Goal: Information Seeking & Learning: Compare options

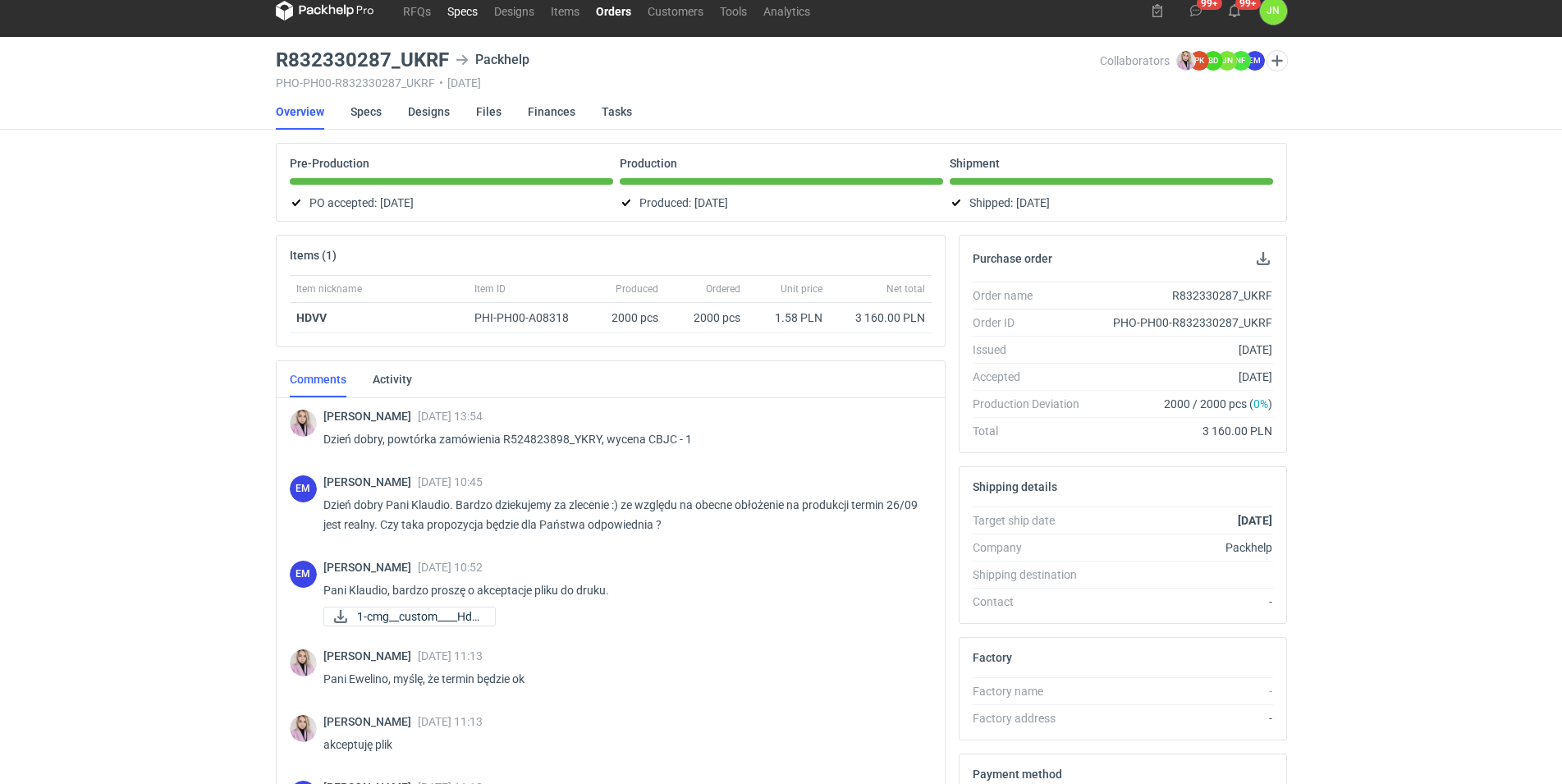
scroll to position [52, 0]
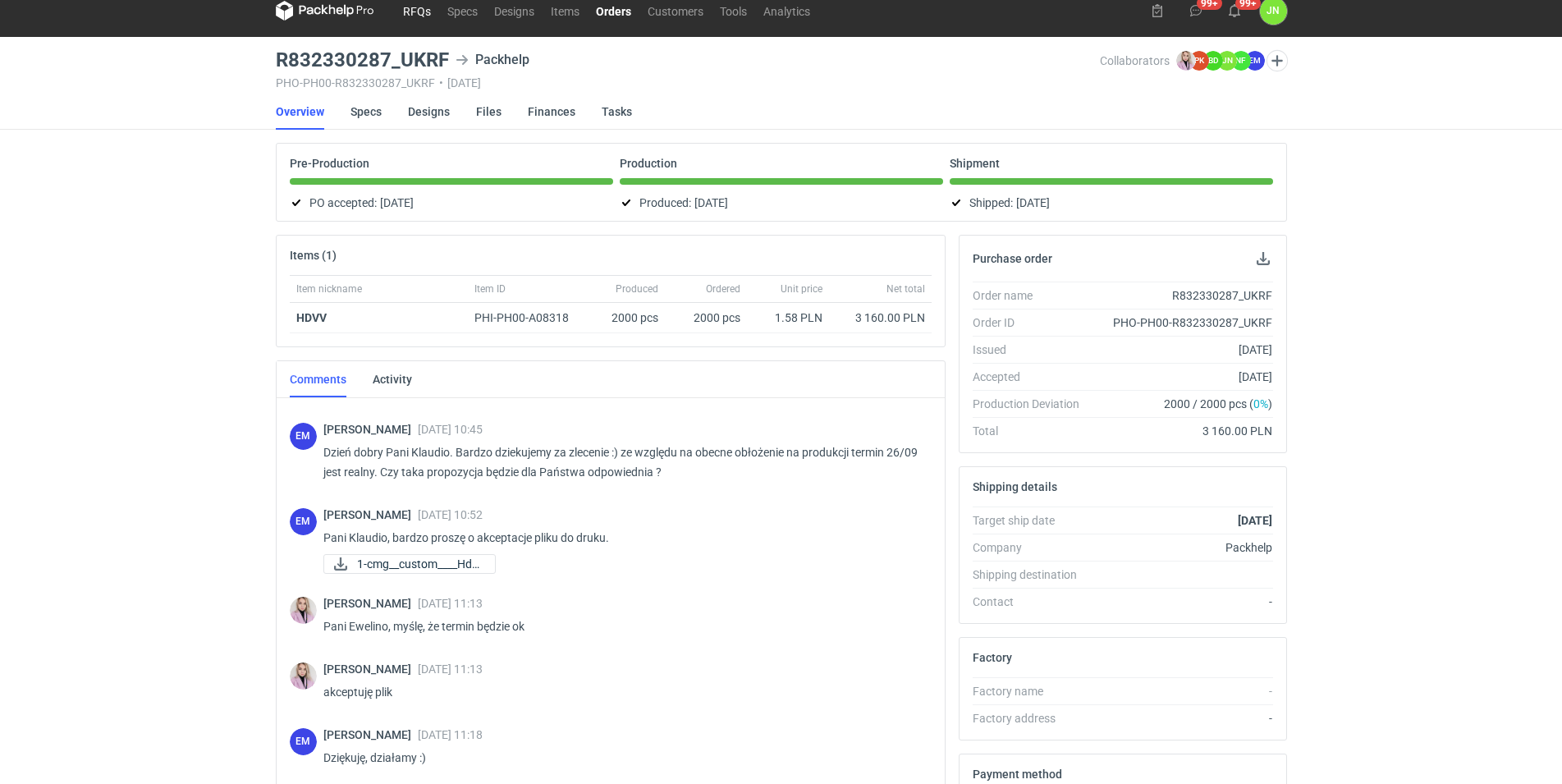
click at [414, 5] on link "RFQs" at bounding box center [417, 11] width 44 height 20
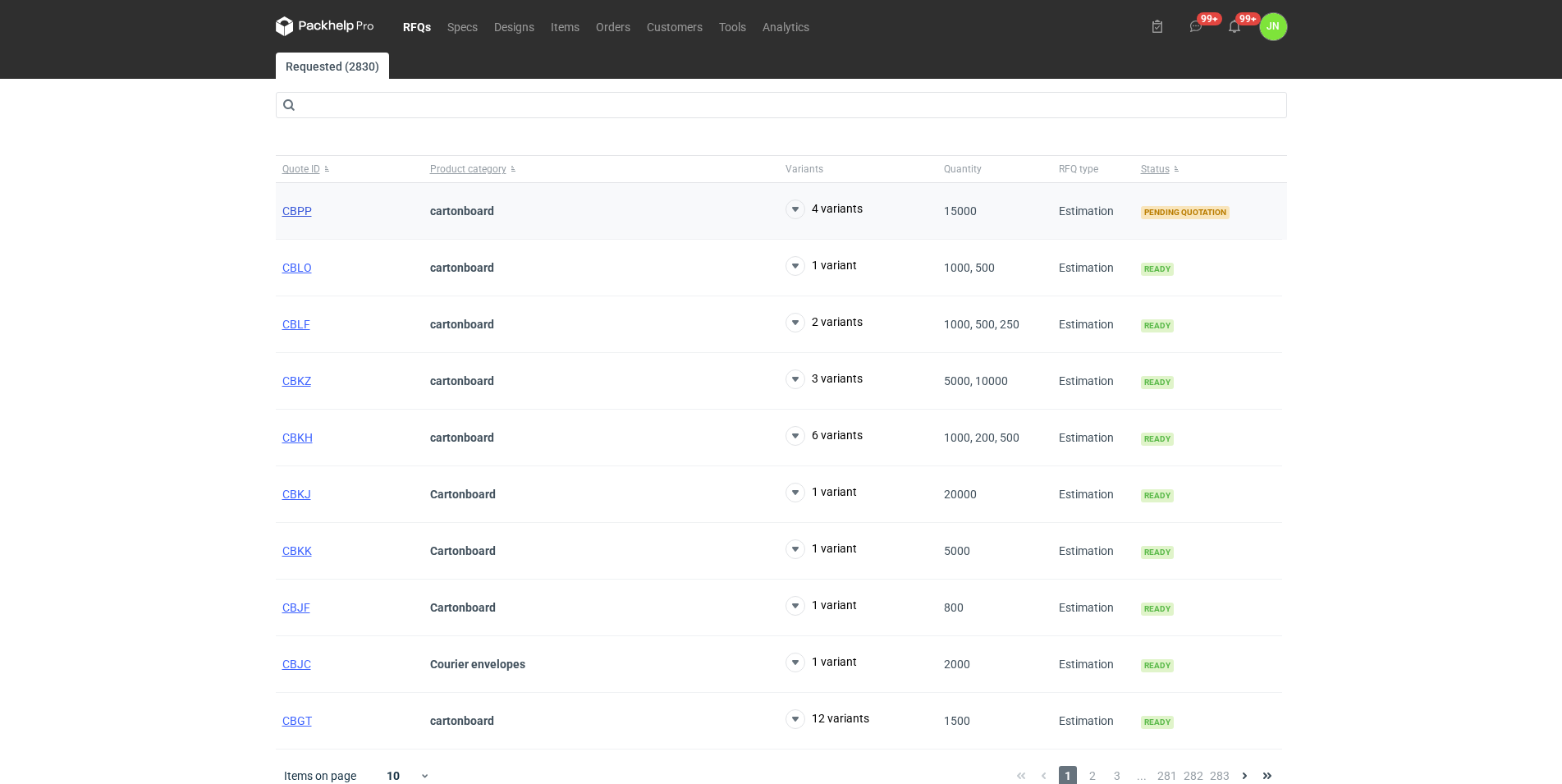
click at [299, 210] on span "CBPP" at bounding box center [296, 210] width 29 height 13
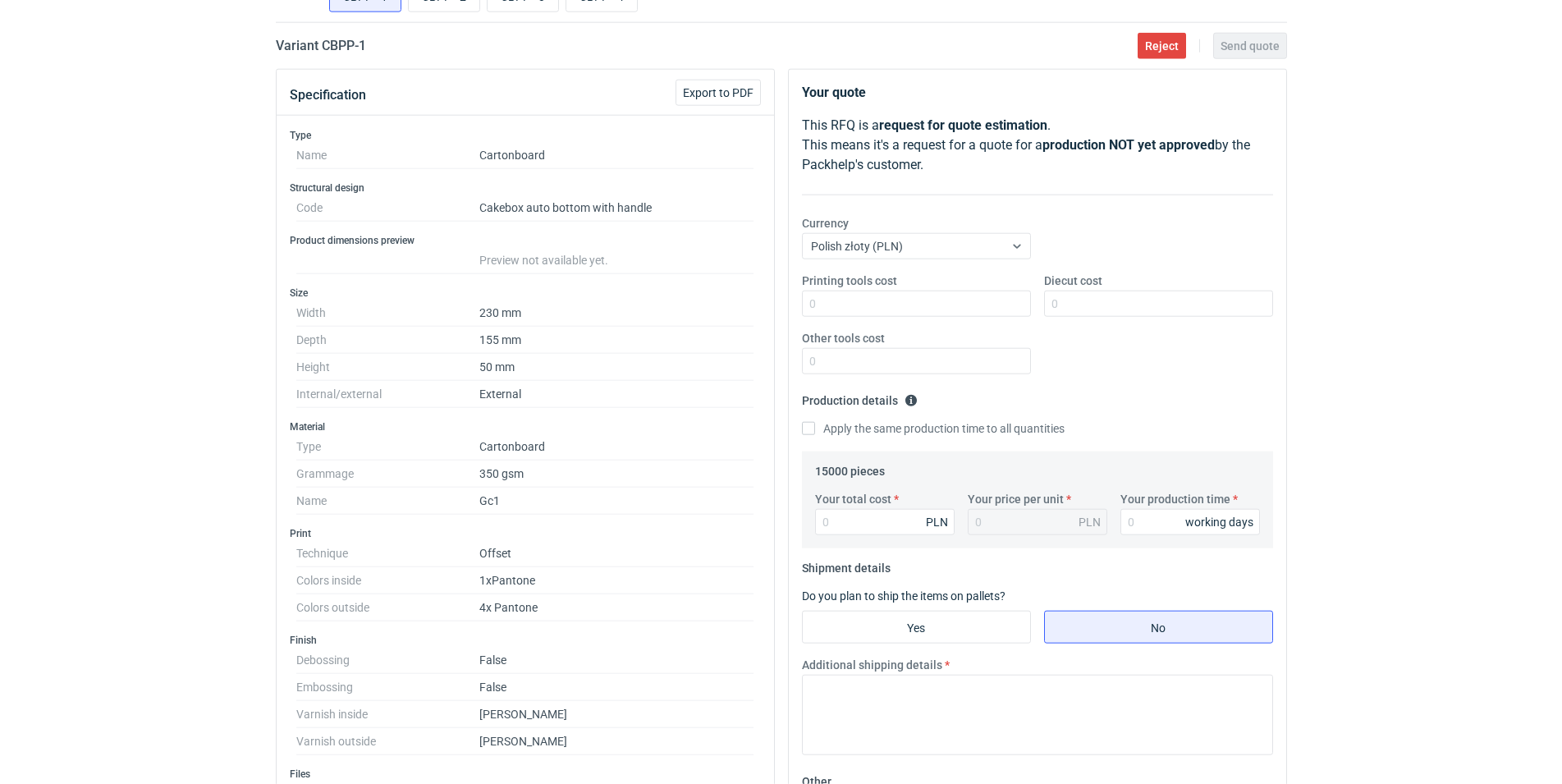
scroll to position [335, 0]
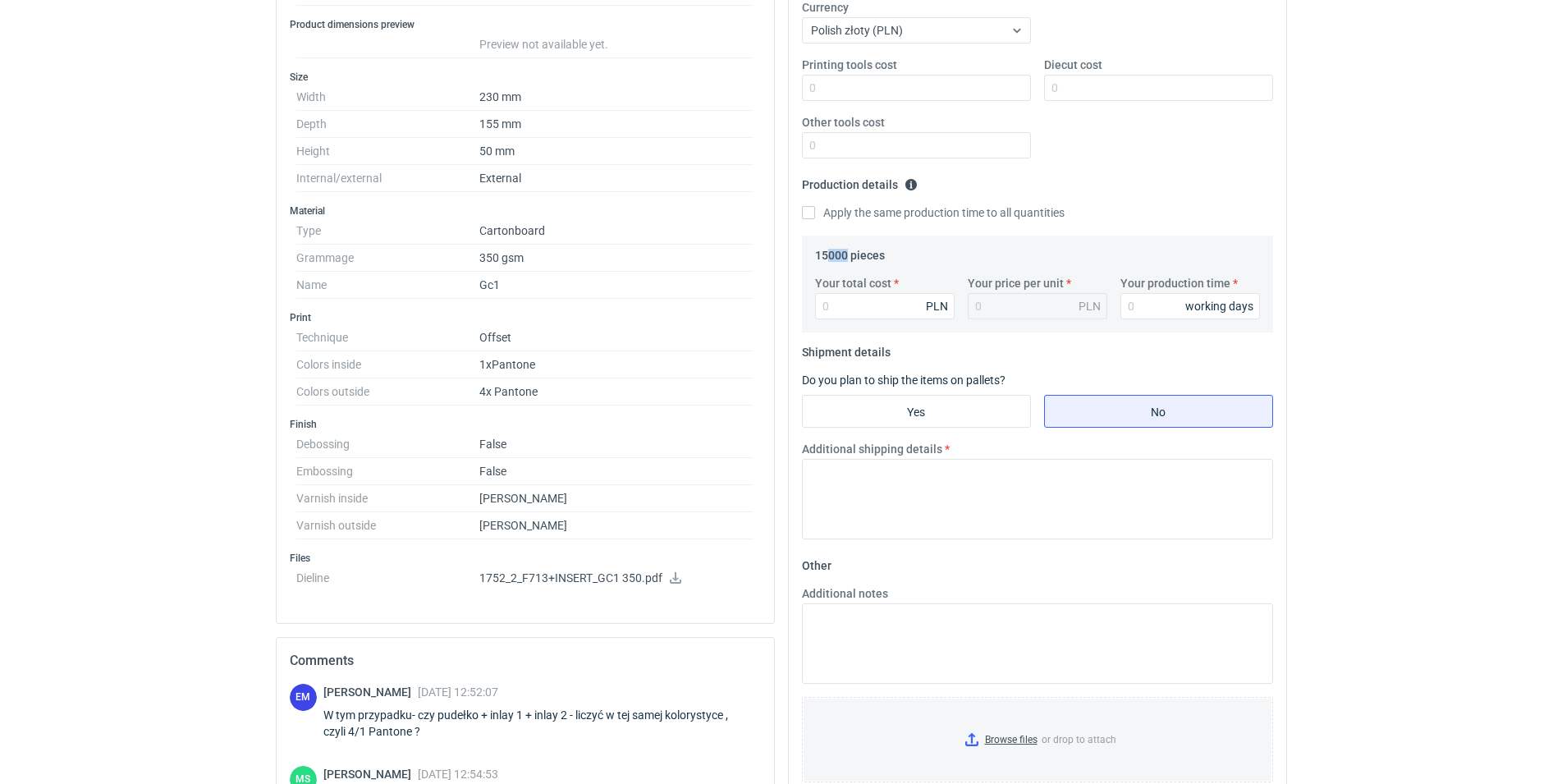
drag, startPoint x: 828, startPoint y: 256, endPoint x: 846, endPoint y: 254, distance: 18.1
click at [846, 254] on legend "15000 pieces" at bounding box center [850, 252] width 70 height 20
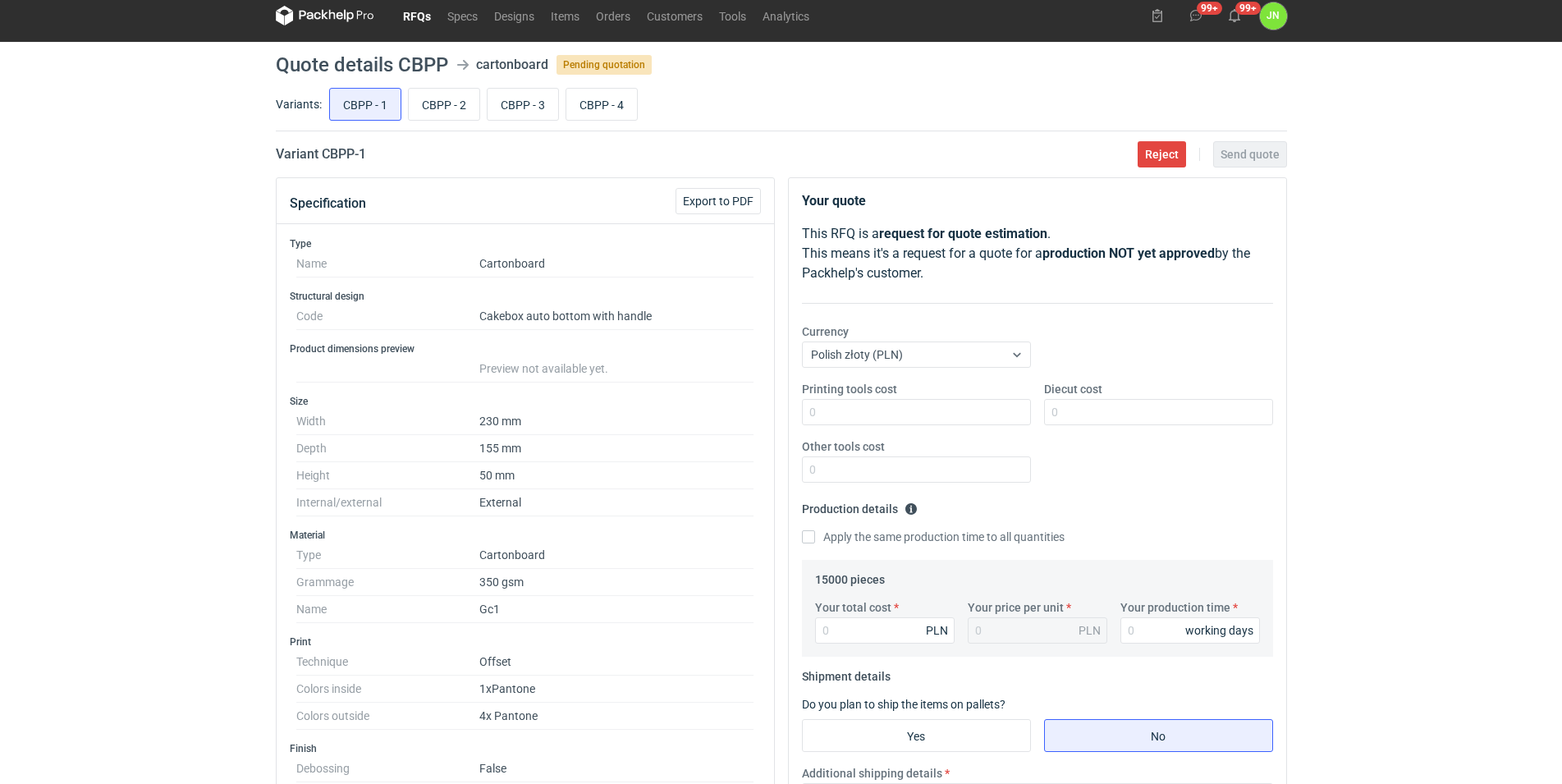
scroll to position [0, 0]
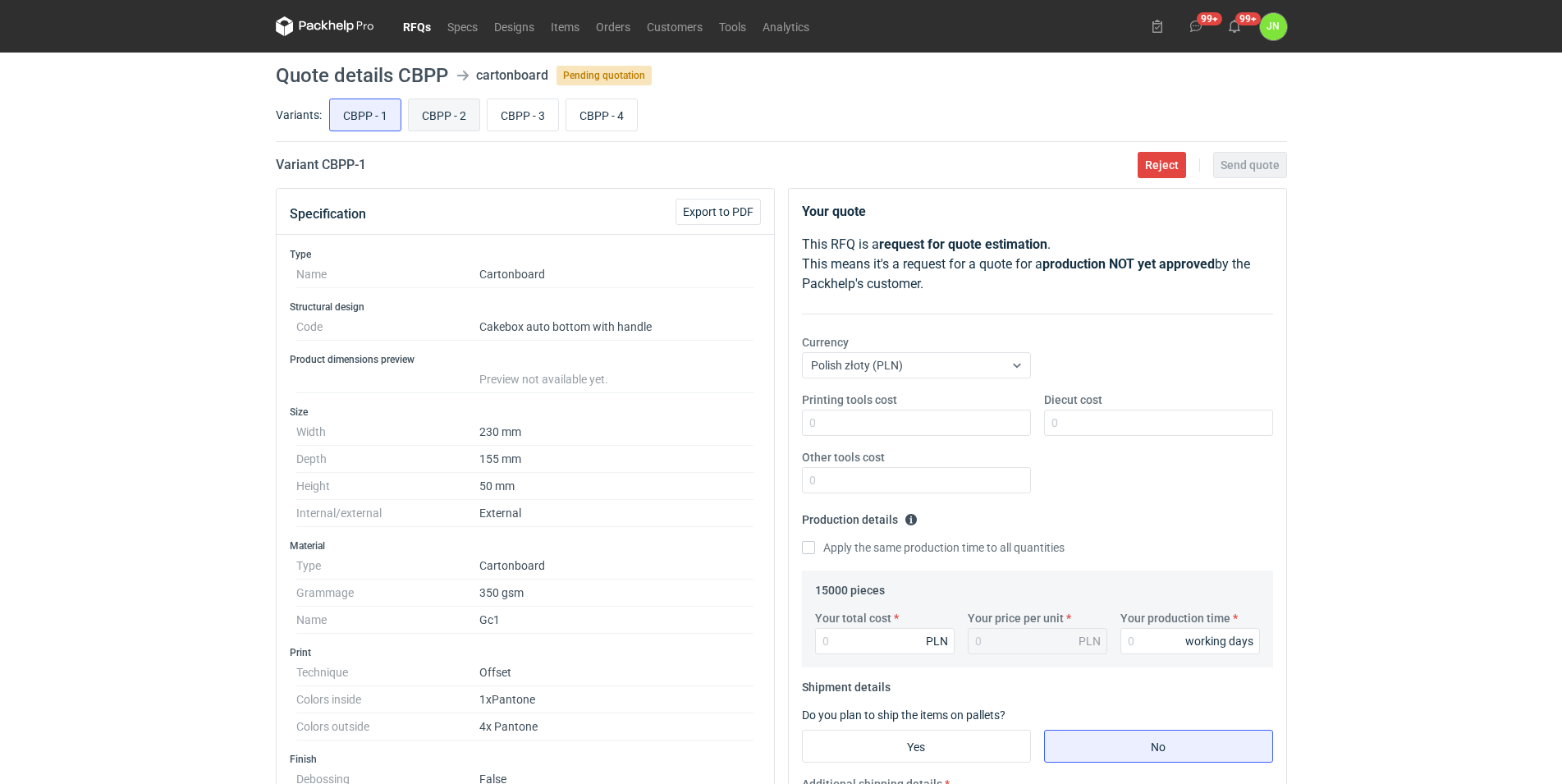
click at [452, 105] on input "CBPP - 2" at bounding box center [444, 114] width 71 height 31
radio input "true"
click at [510, 115] on input "CBPP - 3" at bounding box center [523, 114] width 71 height 31
radio input "true"
click at [588, 119] on input "CBPP - 4" at bounding box center [602, 114] width 71 height 31
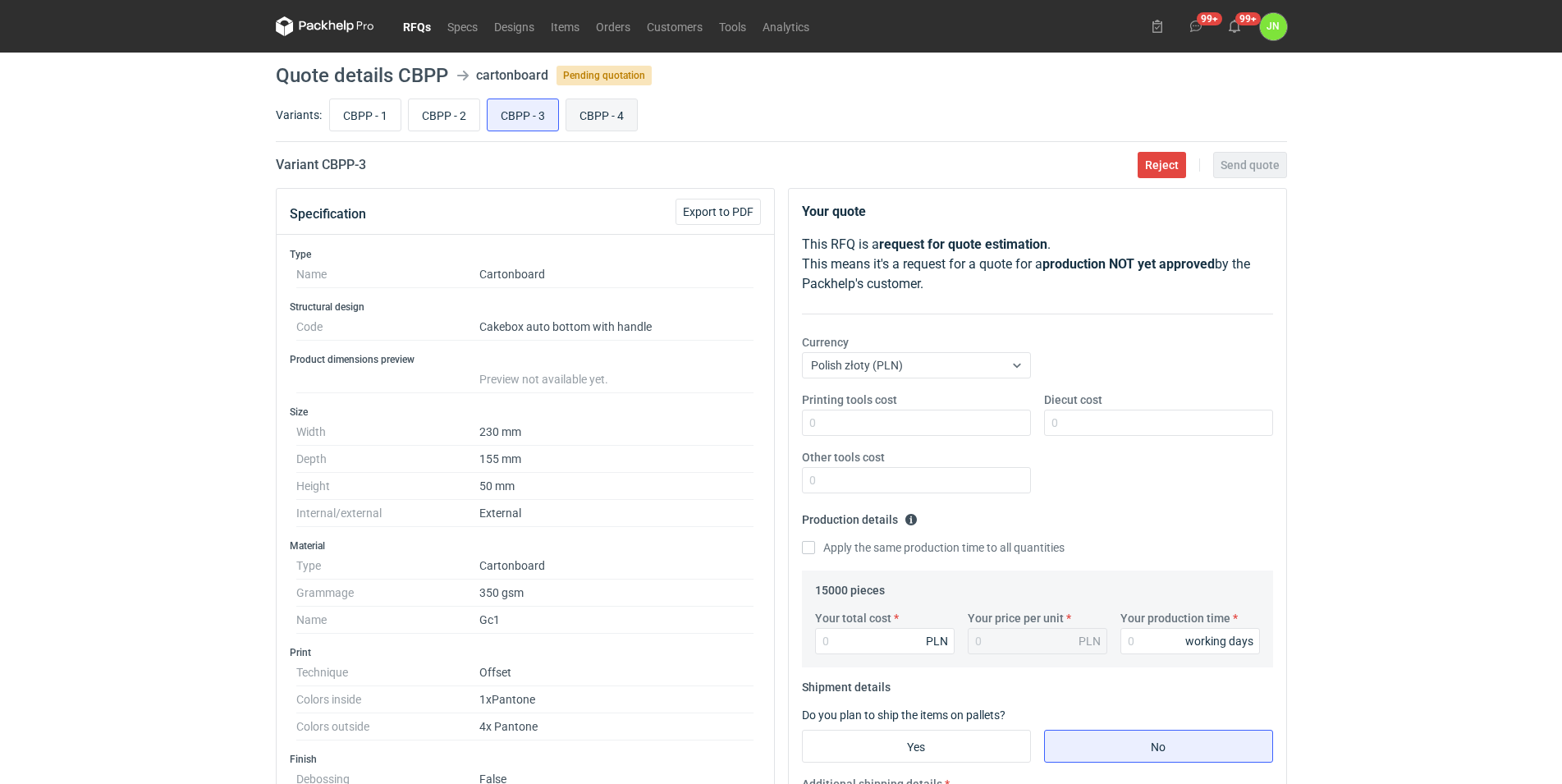
radio input "true"
click at [528, 117] on input "CBPP - 3" at bounding box center [523, 114] width 71 height 31
radio input "true"
click at [463, 113] on input "CBPP - 2" at bounding box center [444, 114] width 71 height 31
radio input "true"
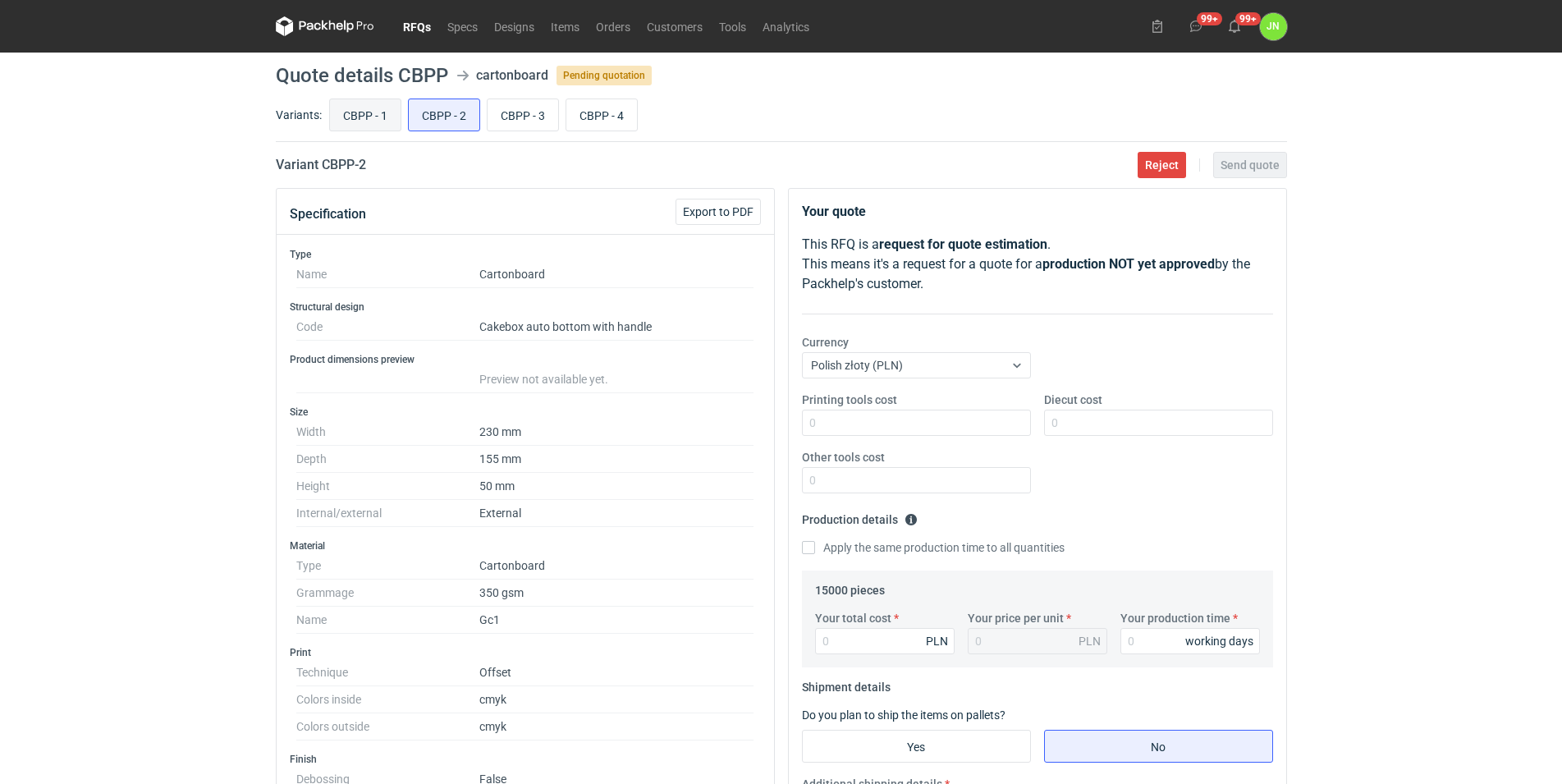
click at [367, 108] on input "CBPP - 1" at bounding box center [365, 114] width 71 height 31
radio input "true"
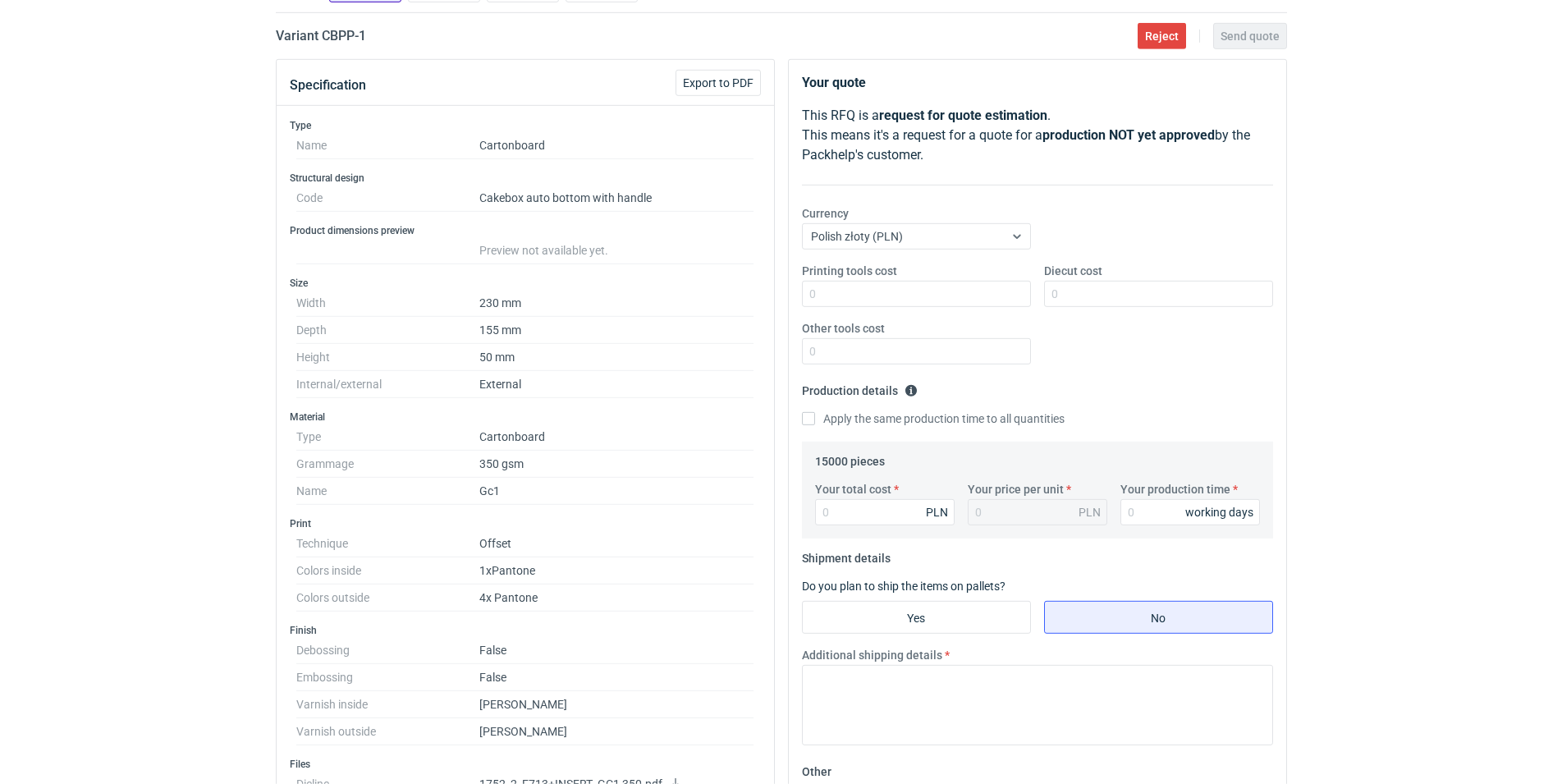
scroll to position [83, 0]
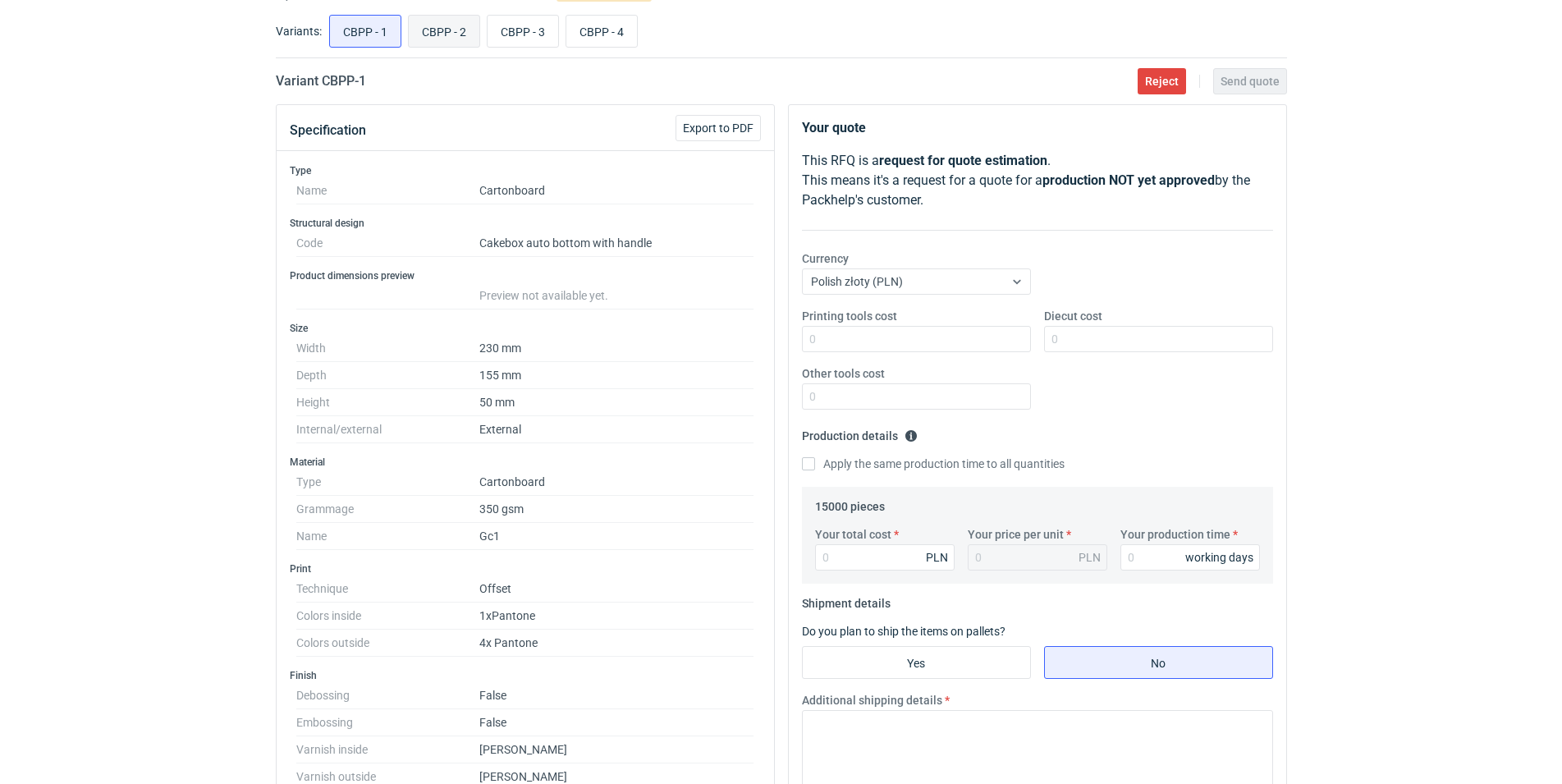
click at [436, 37] on input "CBPP - 2" at bounding box center [444, 31] width 71 height 31
radio input "true"
click at [380, 26] on input "CBPP - 1" at bounding box center [365, 31] width 71 height 31
radio input "true"
click at [431, 28] on input "CBPP - 2" at bounding box center [444, 31] width 71 height 31
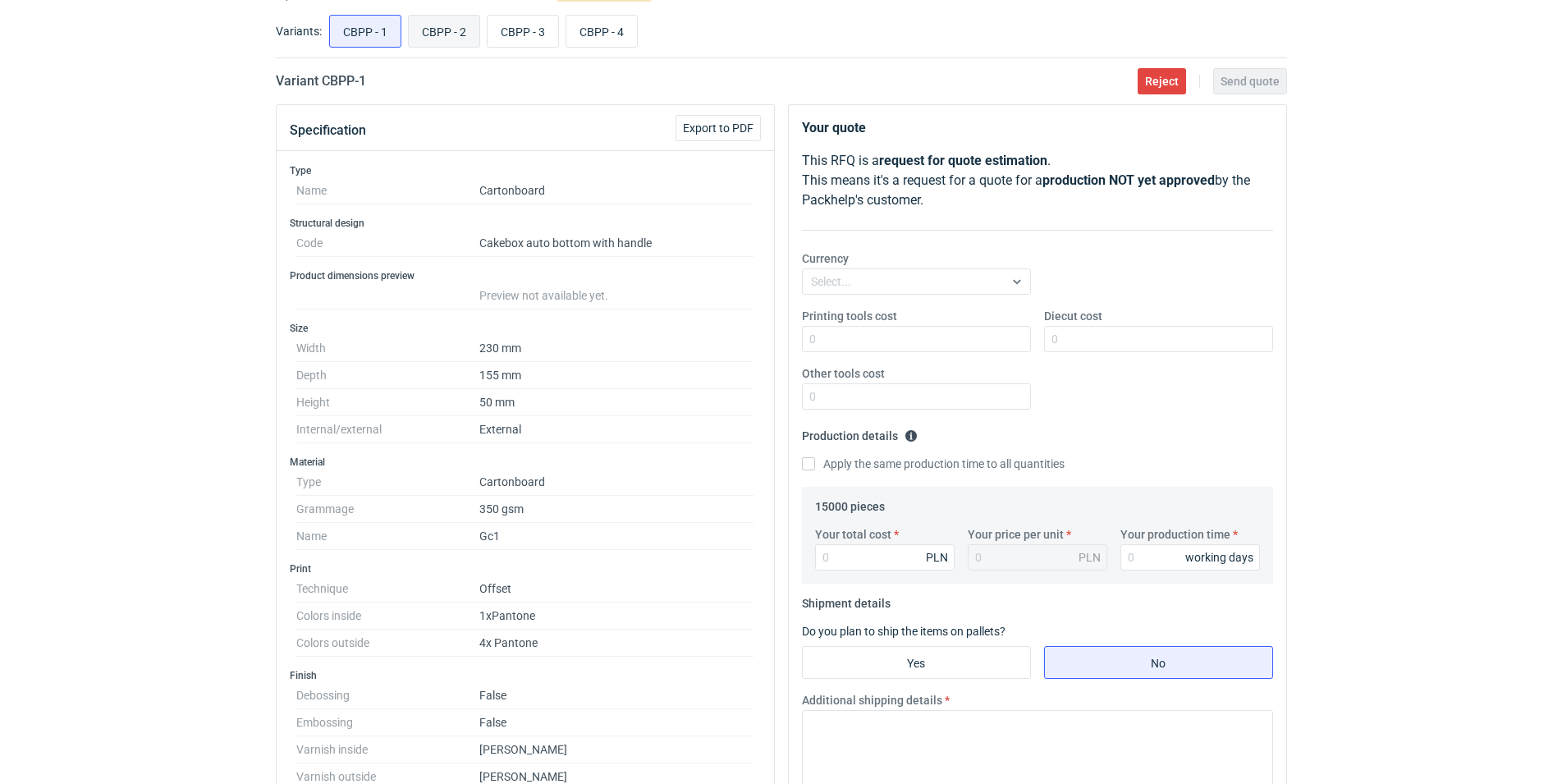
radio input "true"
click at [522, 31] on input "CBPP - 3" at bounding box center [523, 31] width 71 height 31
radio input "true"
click at [377, 29] on input "CBPP - 1" at bounding box center [365, 31] width 71 height 31
radio input "true"
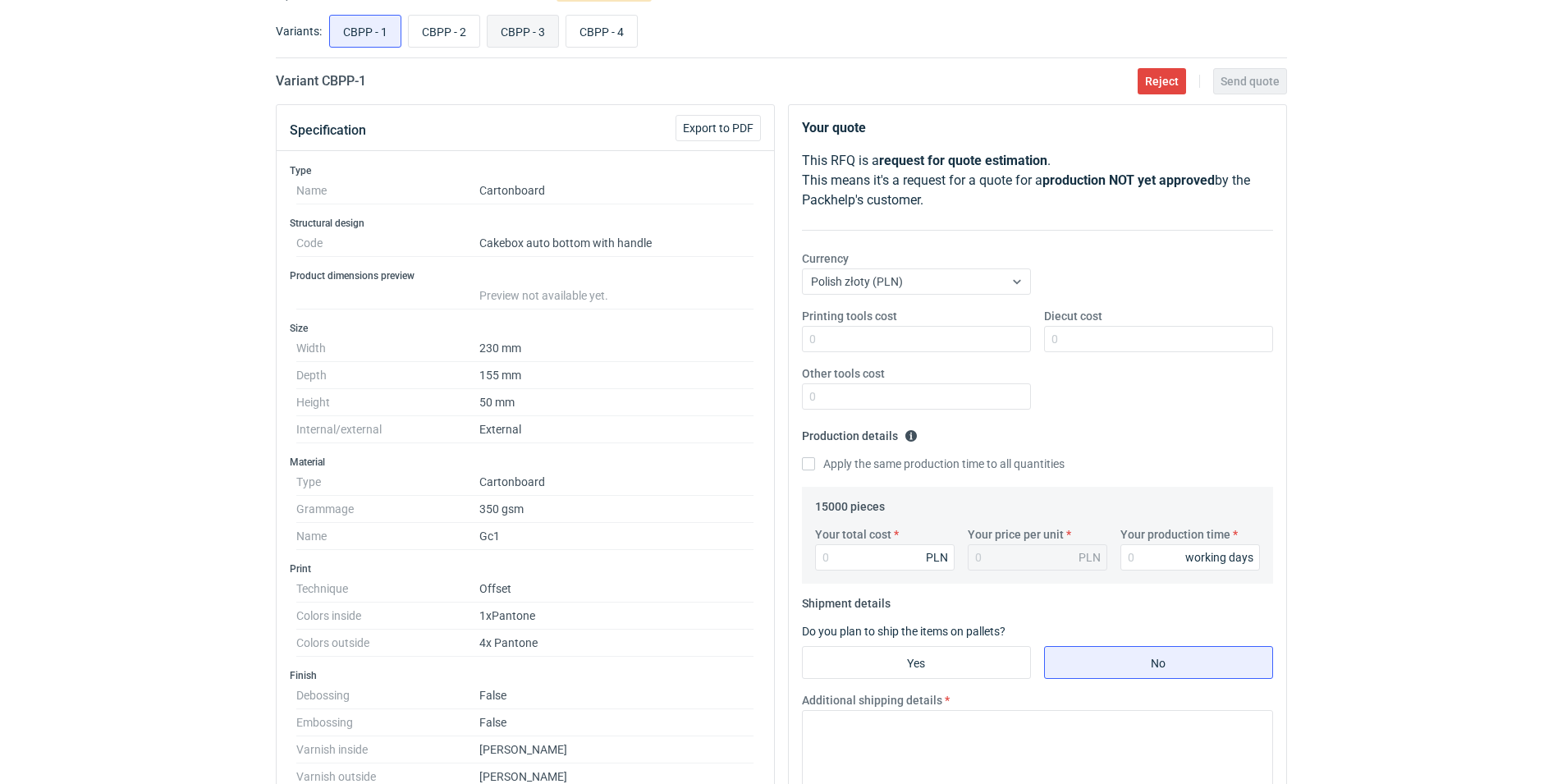
click at [506, 34] on input "CBPP - 3" at bounding box center [523, 31] width 71 height 31
radio input "true"
click at [373, 35] on input "CBPP - 1" at bounding box center [365, 31] width 71 height 31
radio input "true"
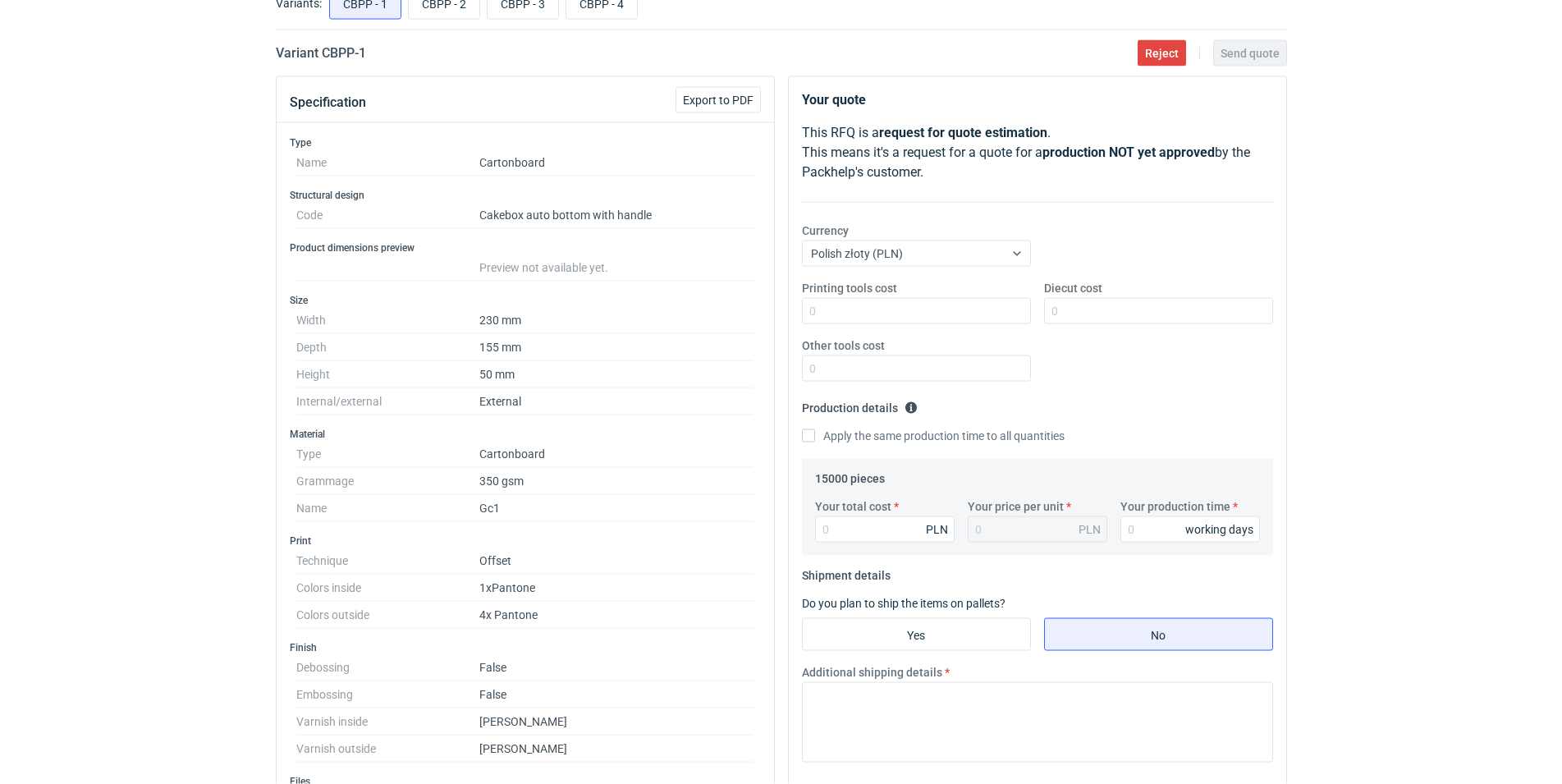
scroll to position [83, 0]
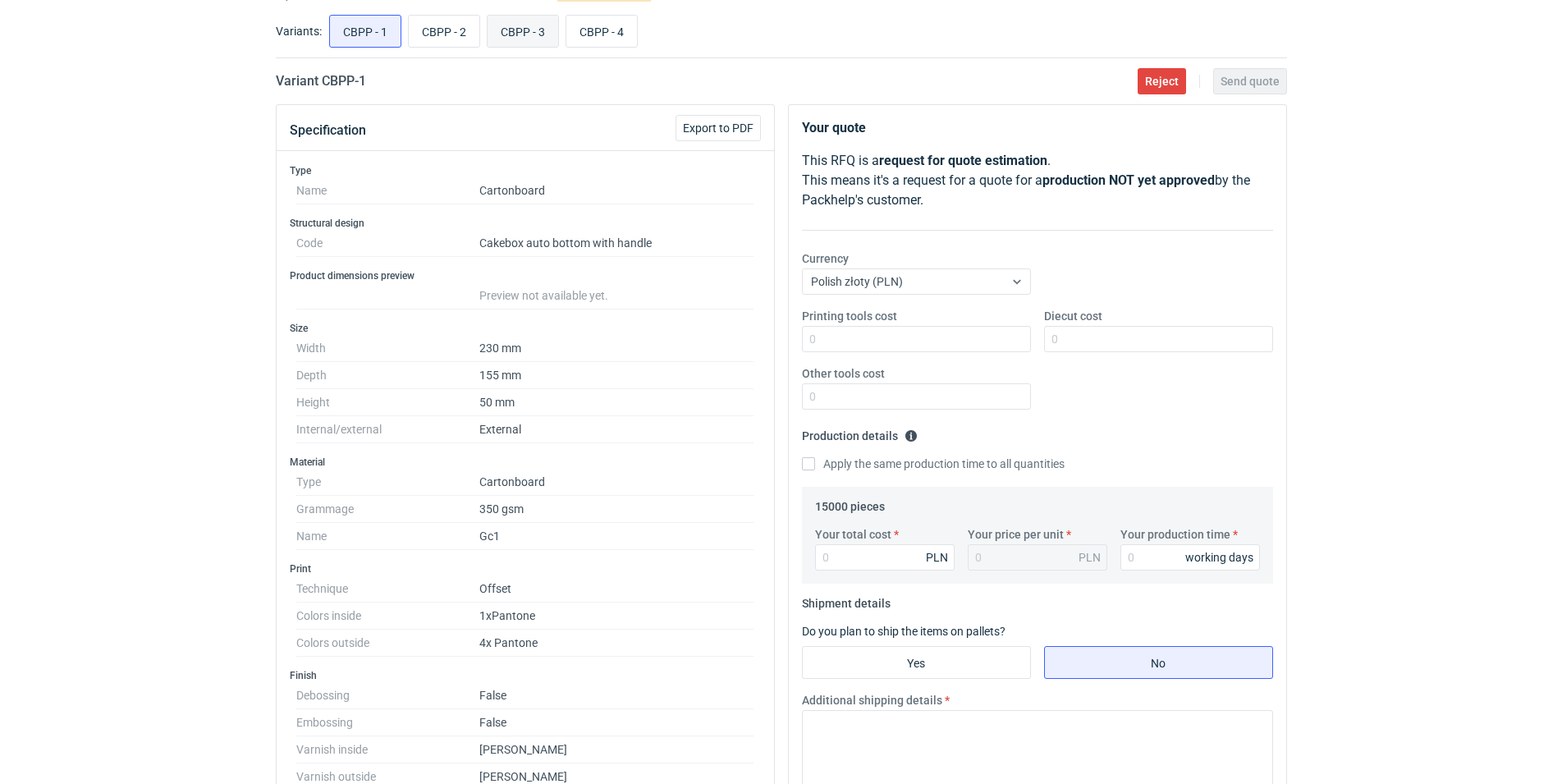
click at [504, 35] on input "CBPP - 3" at bounding box center [523, 31] width 71 height 31
radio input "true"
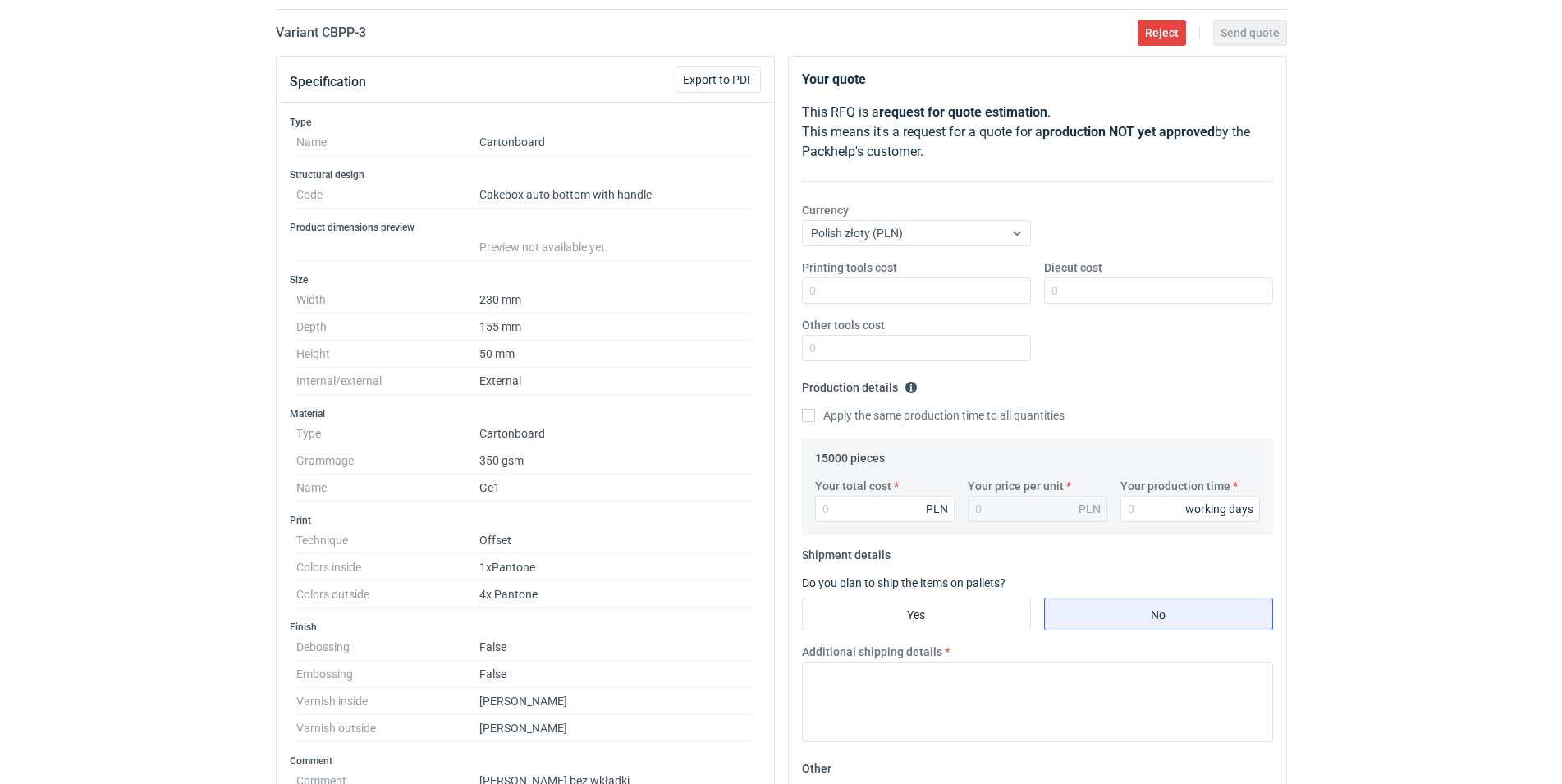
scroll to position [49, 0]
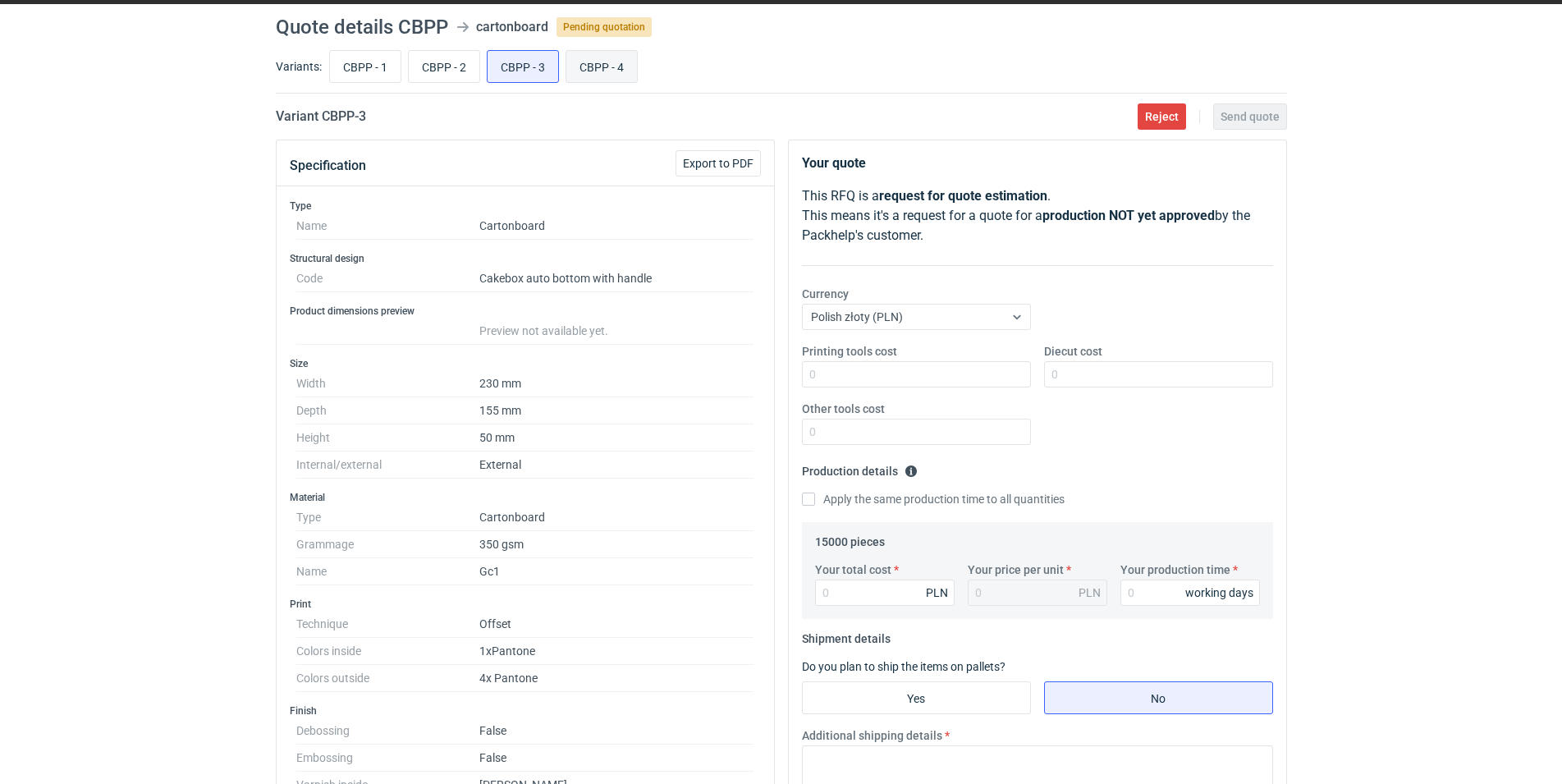
click at [577, 74] on input "CBPP - 4" at bounding box center [602, 66] width 71 height 31
radio input "true"
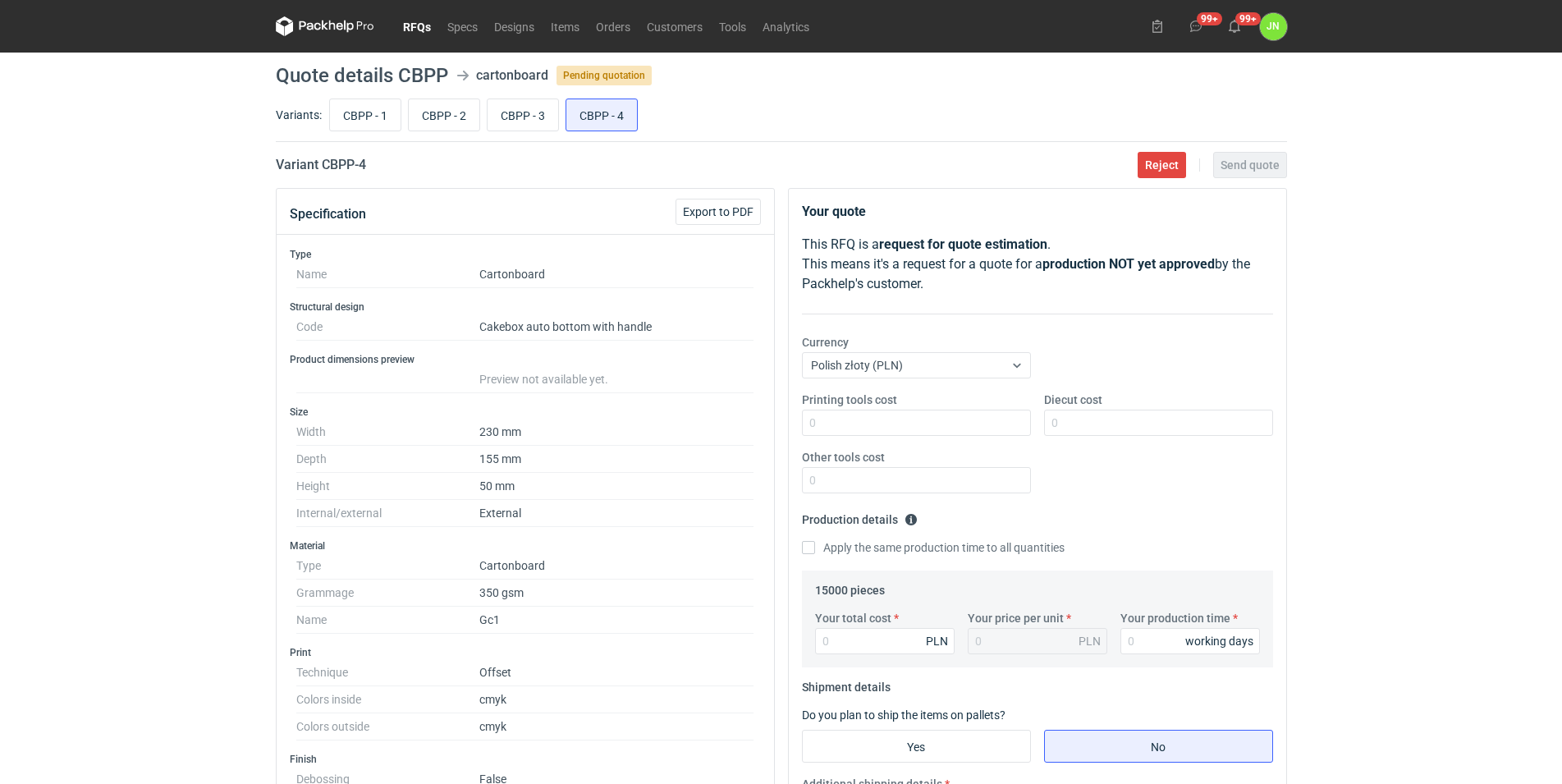
click at [404, 17] on link "RFQs" at bounding box center [417, 27] width 44 height 20
